Goal: Task Accomplishment & Management: Complete application form

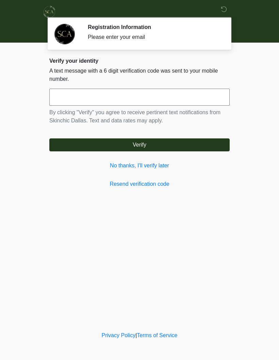
click at [163, 166] on link "No thanks, I'll verify later" at bounding box center [139, 166] width 181 height 8
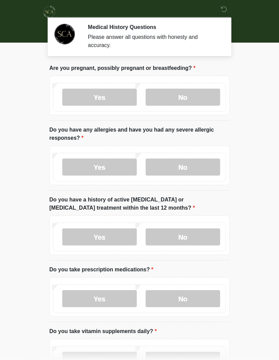
click at [193, 96] on label "No" at bounding box center [183, 97] width 75 height 17
click at [189, 164] on label "No" at bounding box center [183, 166] width 75 height 17
click at [191, 239] on label "No" at bounding box center [183, 236] width 75 height 17
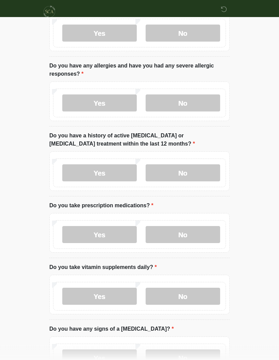
scroll to position [64, 0]
click at [193, 238] on label "No" at bounding box center [183, 234] width 75 height 17
click at [184, 295] on label "No" at bounding box center [183, 296] width 75 height 17
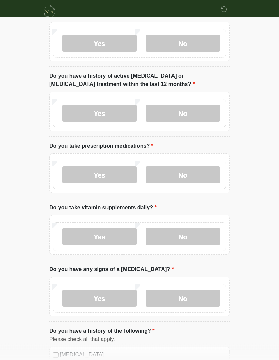
scroll to position [130, 0]
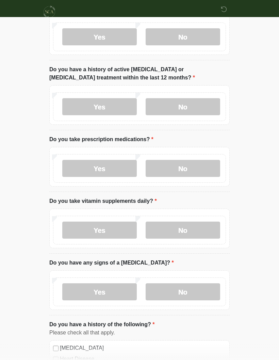
click at [193, 290] on label "No" at bounding box center [183, 291] width 75 height 17
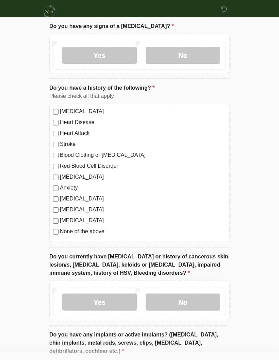
scroll to position [382, 0]
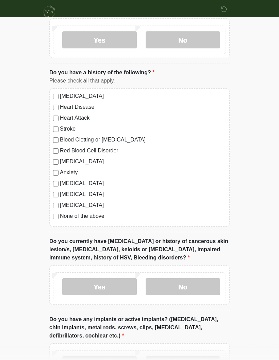
click at [192, 283] on label "No" at bounding box center [183, 286] width 75 height 17
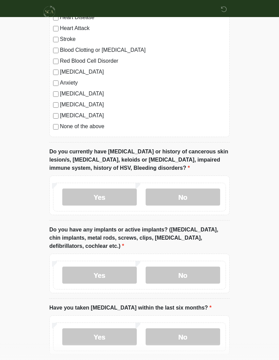
scroll to position [472, 0]
click at [198, 270] on label "No" at bounding box center [183, 274] width 75 height 17
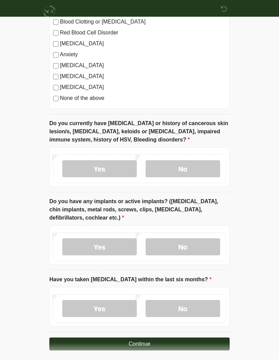
scroll to position [498, 0]
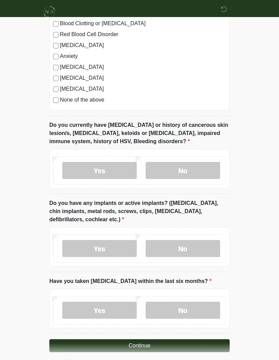
click at [195, 309] on label "No" at bounding box center [183, 310] width 75 height 17
click at [179, 344] on button "Continue" at bounding box center [139, 345] width 181 height 13
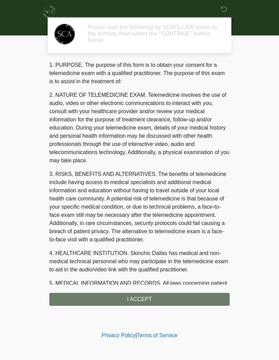
scroll to position [0, 0]
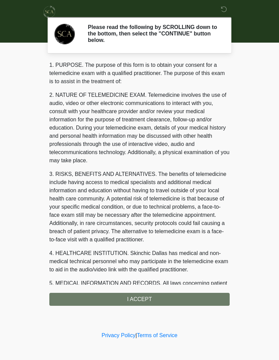
click at [154, 297] on div "1. PURPOSE. The purpose of this form is to obtain your consent for a telemedici…" at bounding box center [139, 183] width 181 height 245
click at [165, 299] on div "1. PURPOSE. The purpose of this form is to obtain your consent for a telemedici…" at bounding box center [139, 183] width 181 height 245
click at [150, 299] on div "1. PURPOSE. The purpose of this form is to obtain your consent for a telemedici…" at bounding box center [139, 183] width 181 height 245
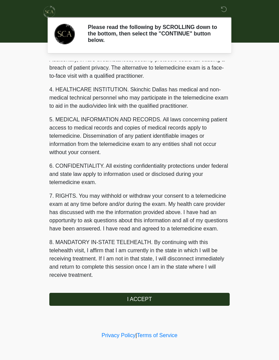
scroll to position [172, 0]
click at [157, 299] on button "I ACCEPT" at bounding box center [139, 299] width 181 height 13
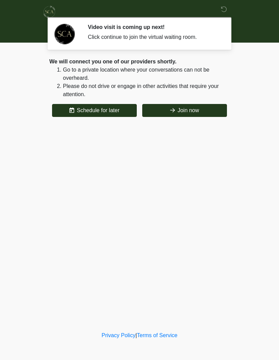
click at [199, 110] on button "Join now" at bounding box center [184, 110] width 85 height 13
